Goal: Information Seeking & Learning: Stay updated

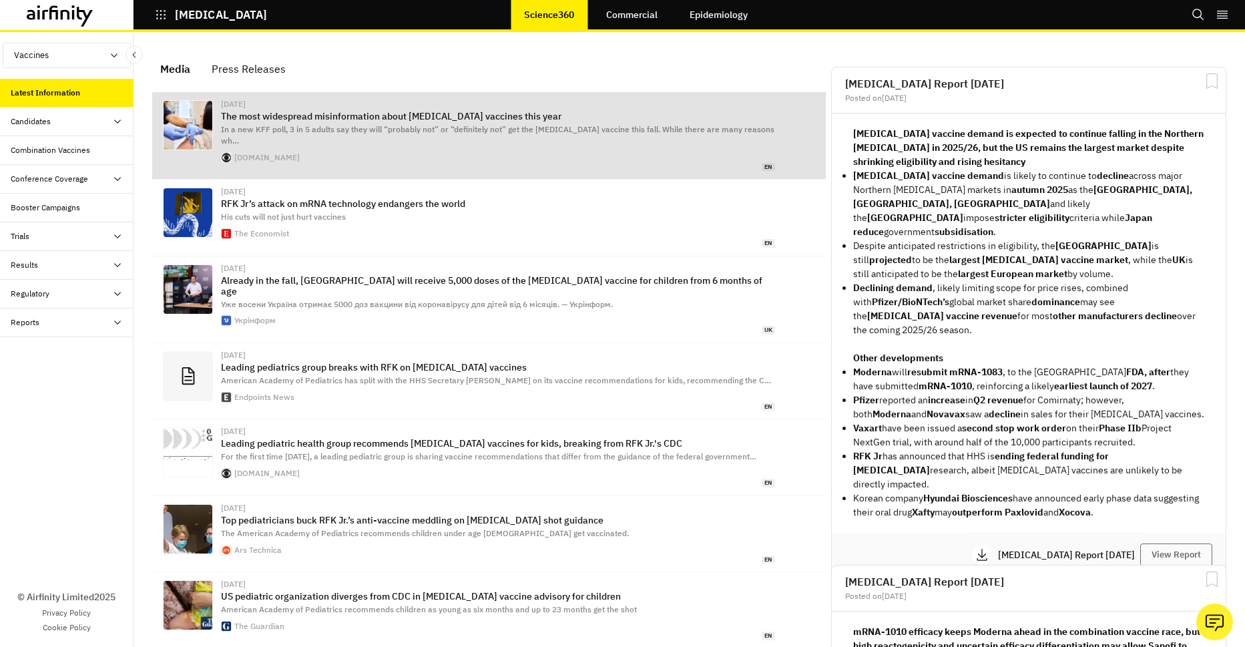
click at [322, 122] on div "[DATE] The most widespread misinformation about [MEDICAL_DATA] vaccines this ye…" at bounding box center [498, 135] width 554 height 71
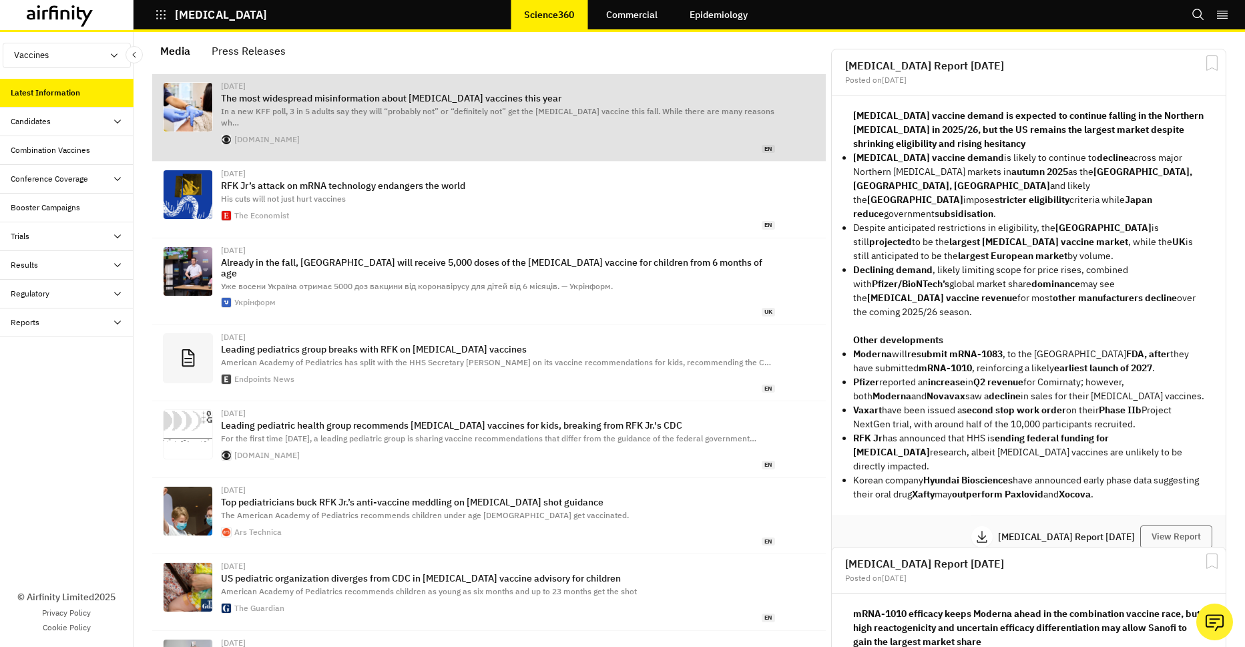
scroll to position [17, 0]
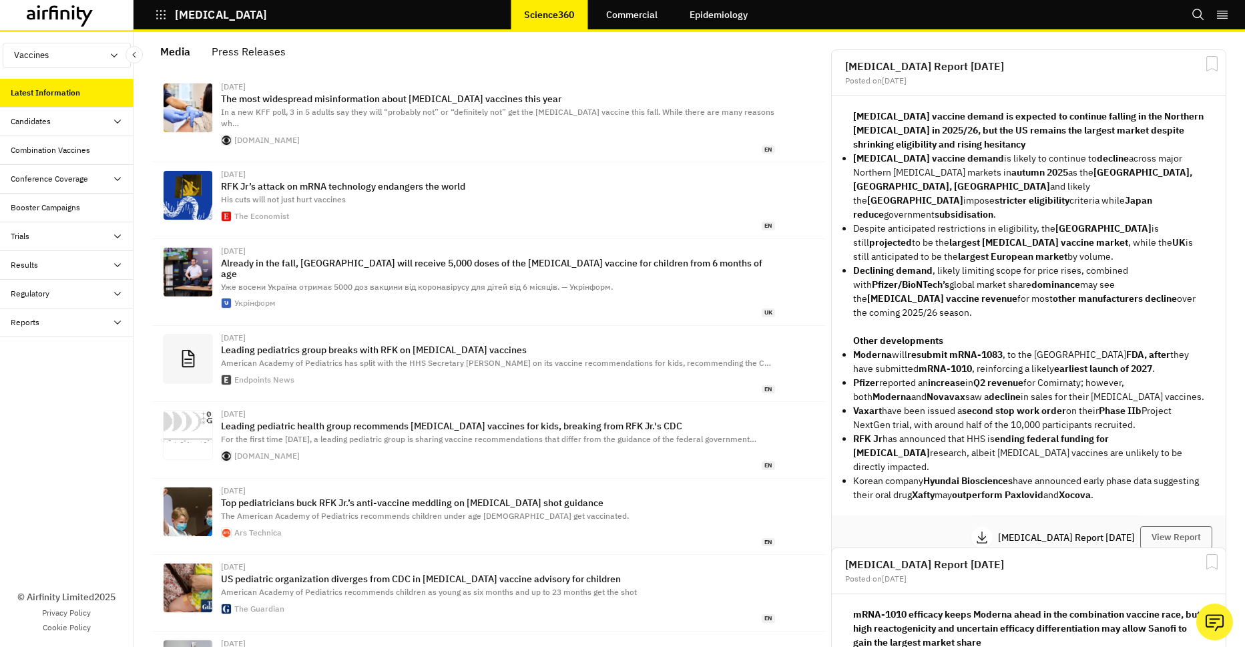
click at [46, 326] on div "Reports" at bounding box center [72, 322] width 123 height 12
click at [43, 290] on div "Regulatory" at bounding box center [30, 294] width 39 height 12
click at [48, 374] on div "This Week" at bounding box center [40, 380] width 38 height 12
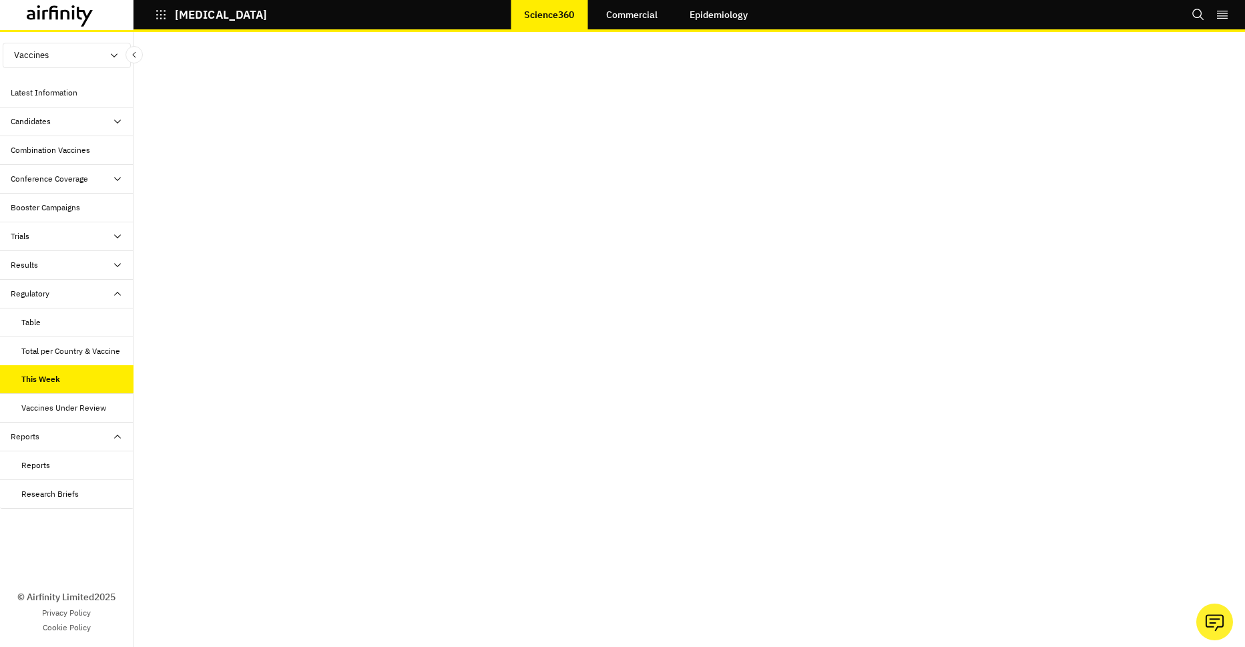
click at [59, 262] on div "Results" at bounding box center [72, 265] width 123 height 12
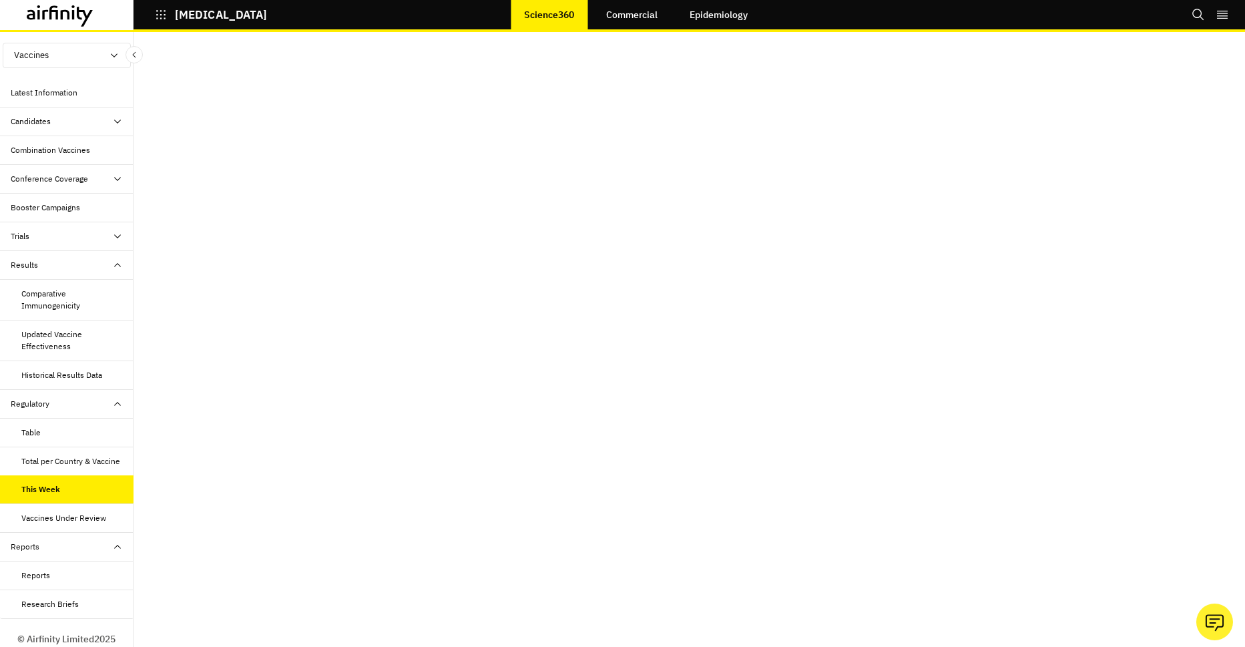
click at [67, 226] on div "Trials" at bounding box center [67, 236] width 134 height 29
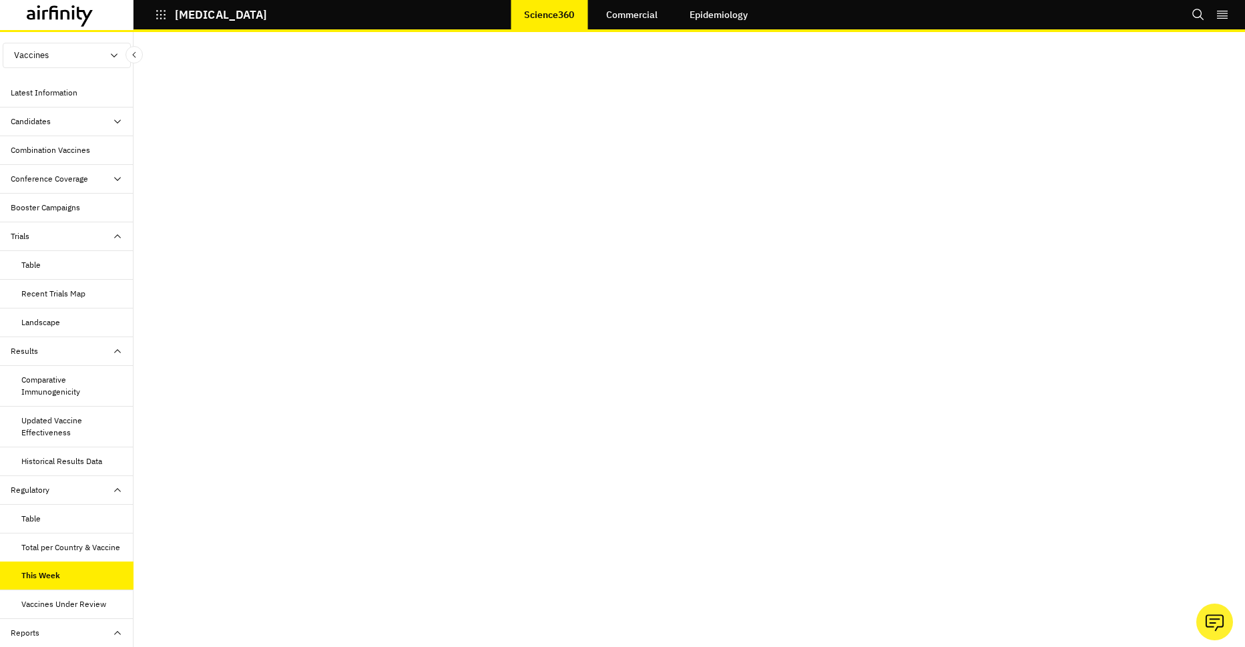
click at [59, 92] on div "Latest Information" at bounding box center [44, 93] width 67 height 12
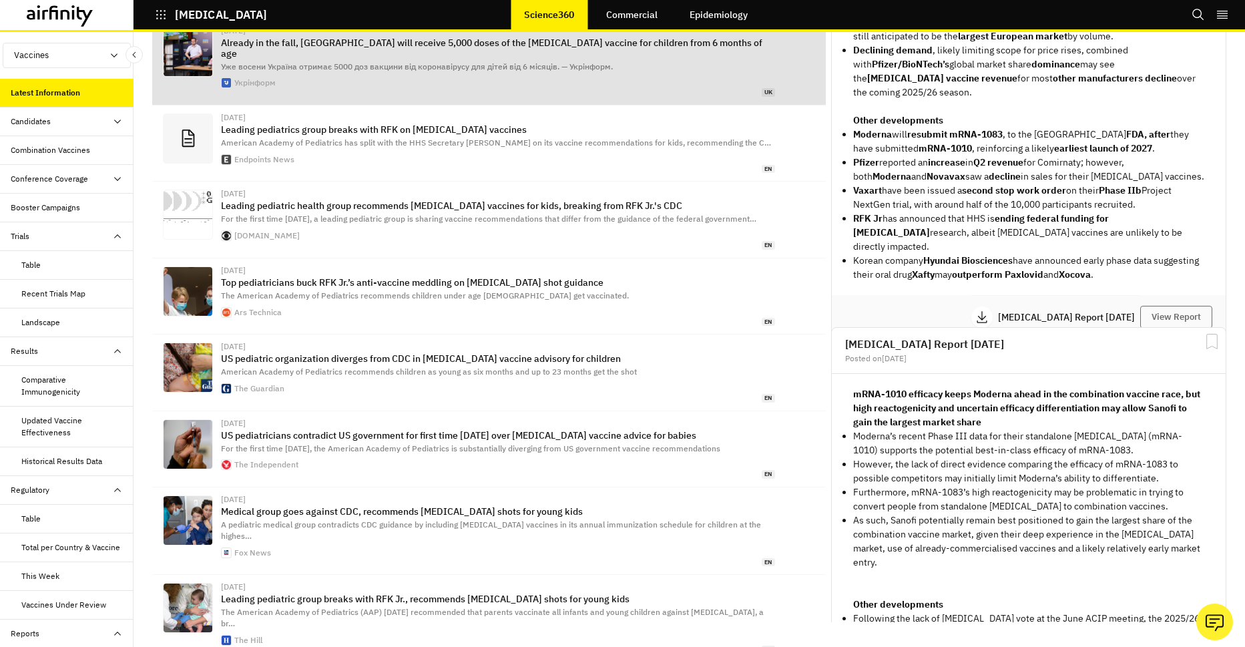
scroll to position [294, 0]
